Goal: Information Seeking & Learning: Learn about a topic

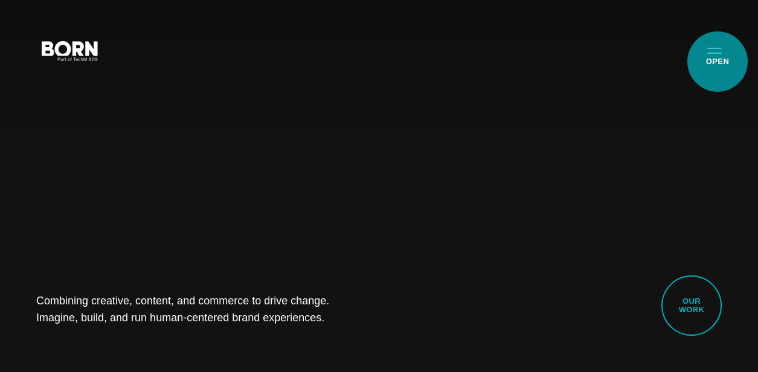
click at [717, 62] on button "Primary Menu" at bounding box center [714, 49] width 29 height 25
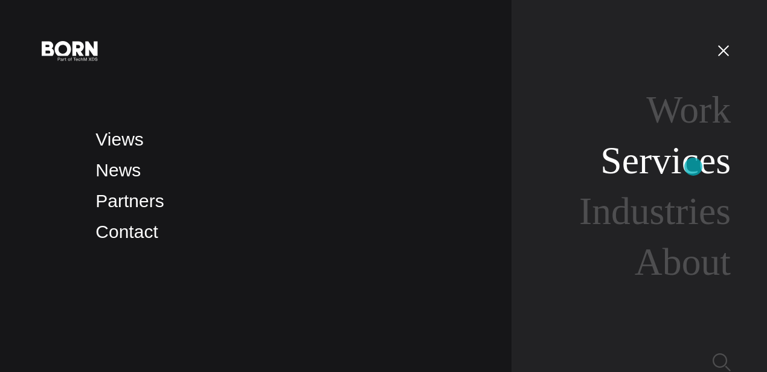
click at [693, 167] on link "Services" at bounding box center [665, 160] width 130 height 43
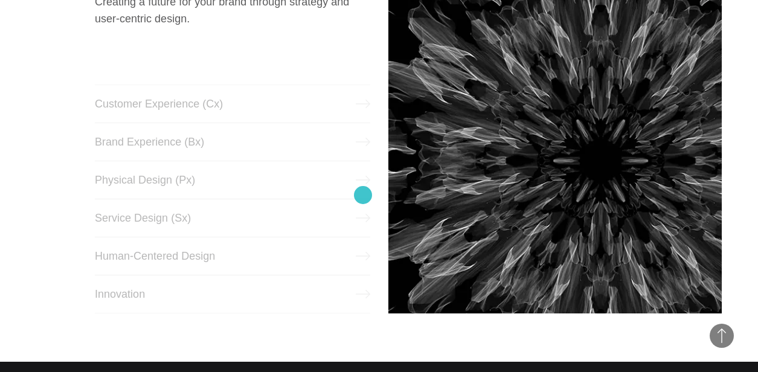
scroll to position [502, 0]
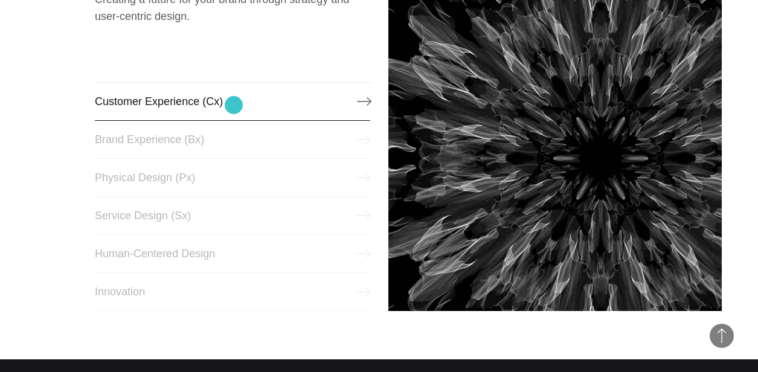
click at [234, 105] on link "Customer Experience (Cx)" at bounding box center [232, 101] width 275 height 39
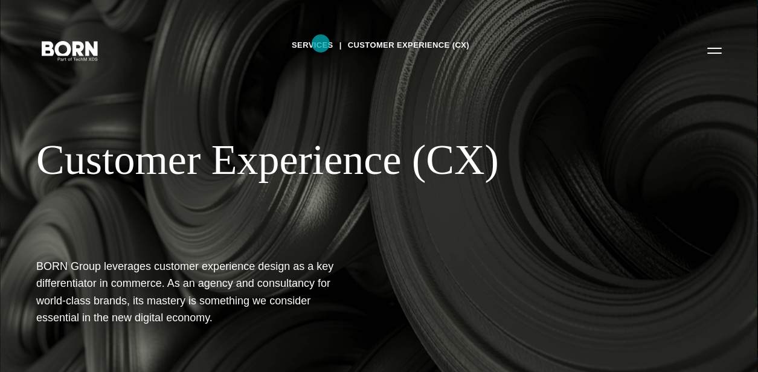
click at [321, 43] on link "Services" at bounding box center [313, 45] width 42 height 18
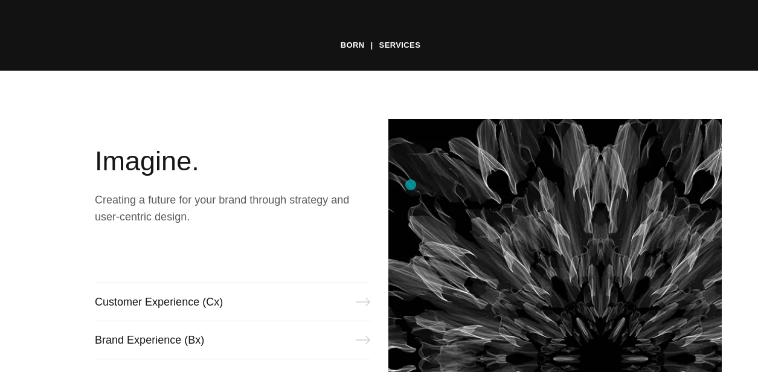
scroll to position [464, 0]
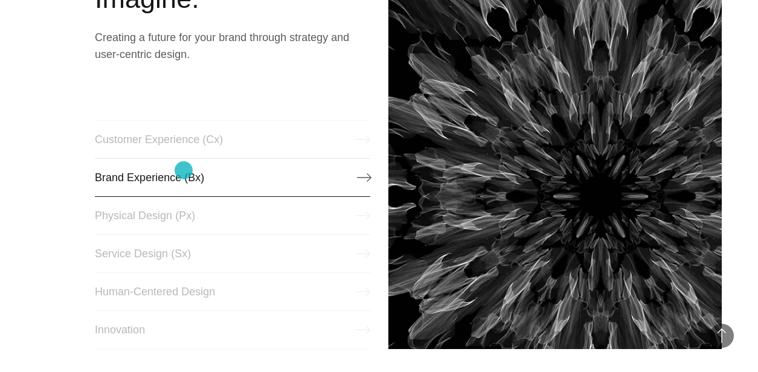
click at [184, 170] on link "Brand Experience (Bx)" at bounding box center [232, 177] width 275 height 39
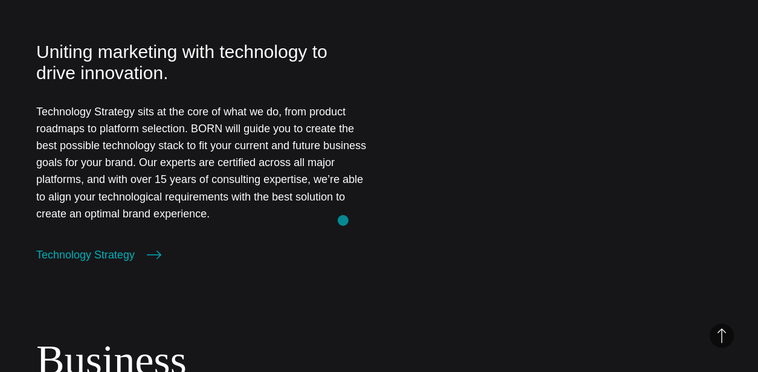
scroll to position [1199, 0]
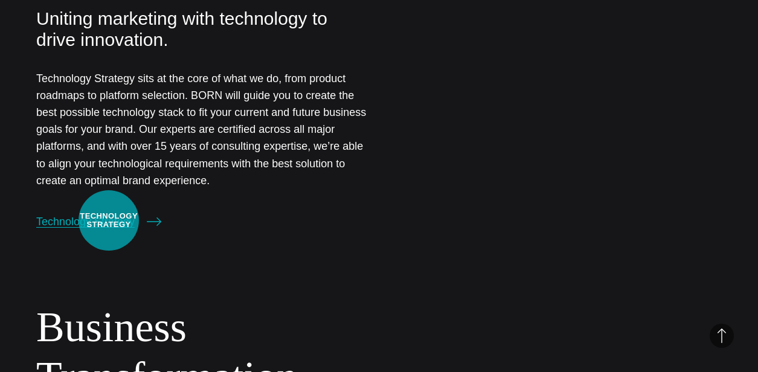
click at [109, 220] on link "Technology Strategy" at bounding box center [98, 221] width 125 height 17
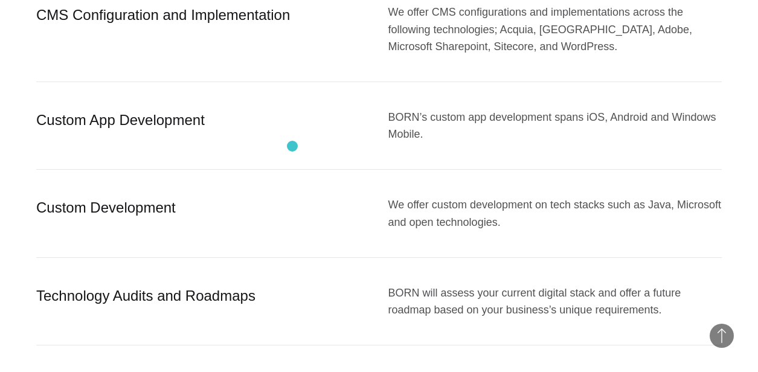
scroll to position [638, 0]
